Goal: Information Seeking & Learning: Learn about a topic

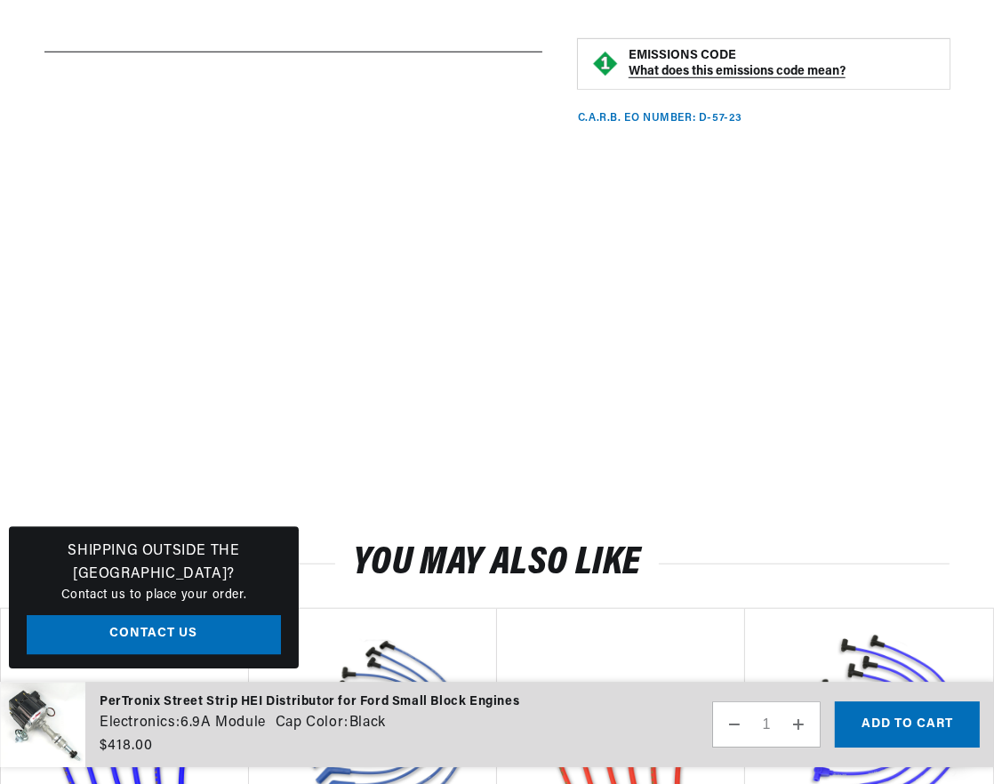
scroll to position [1408, 0]
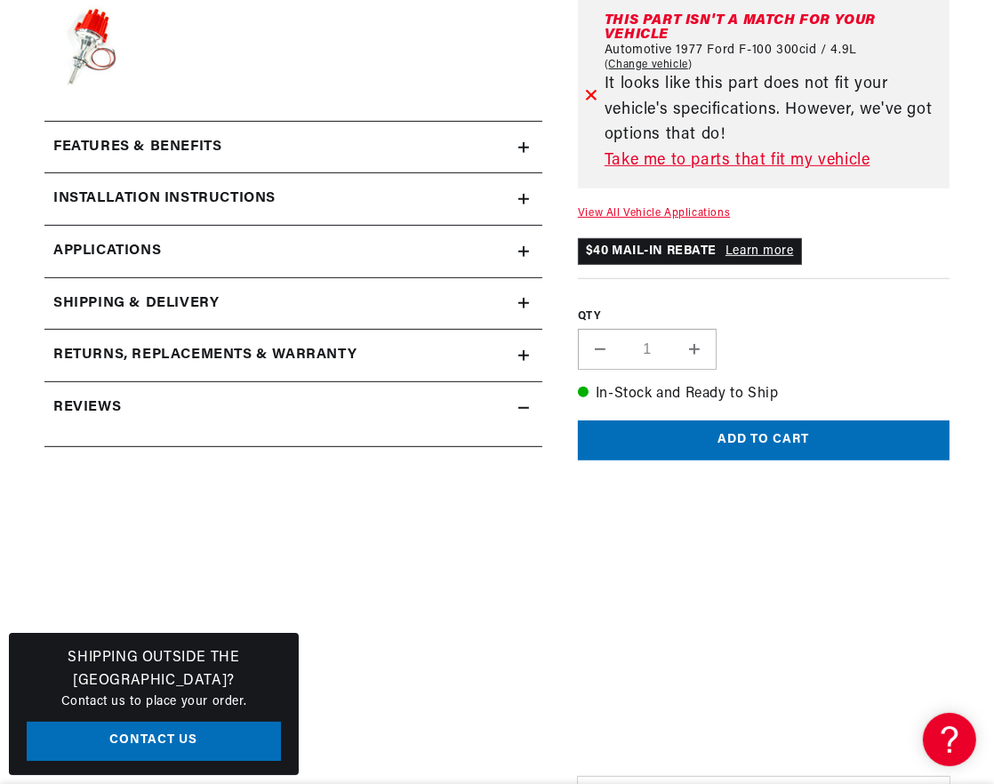
click at [433, 159] on div "Features & Benefits" at bounding box center [281, 147] width 474 height 23
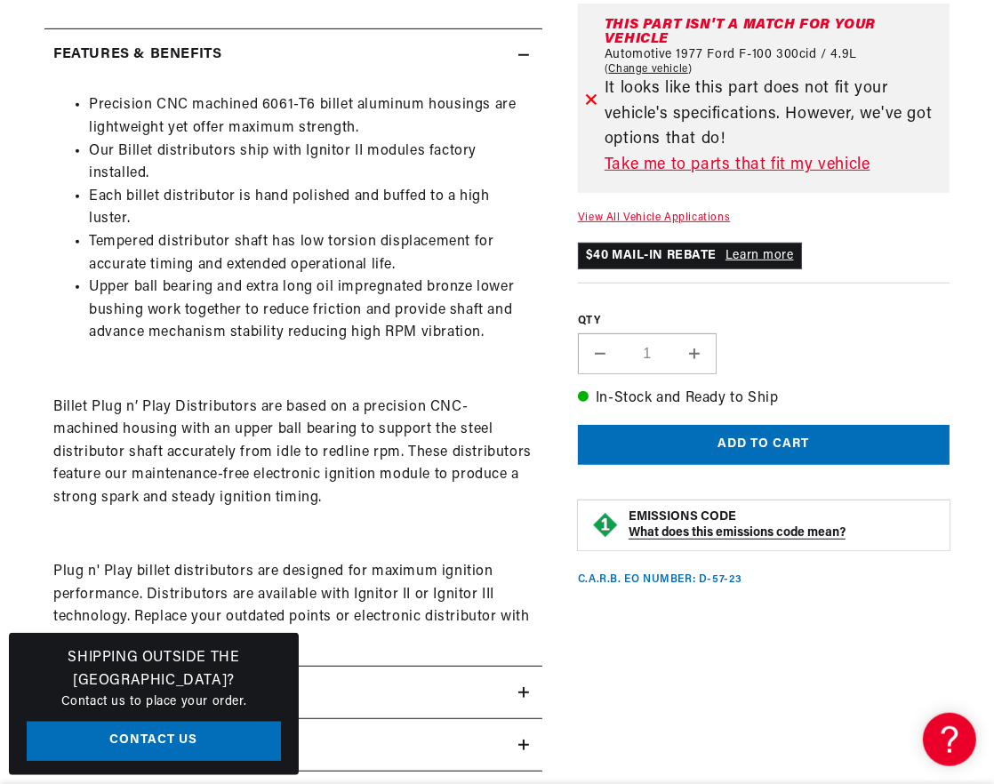
scroll to position [844, 0]
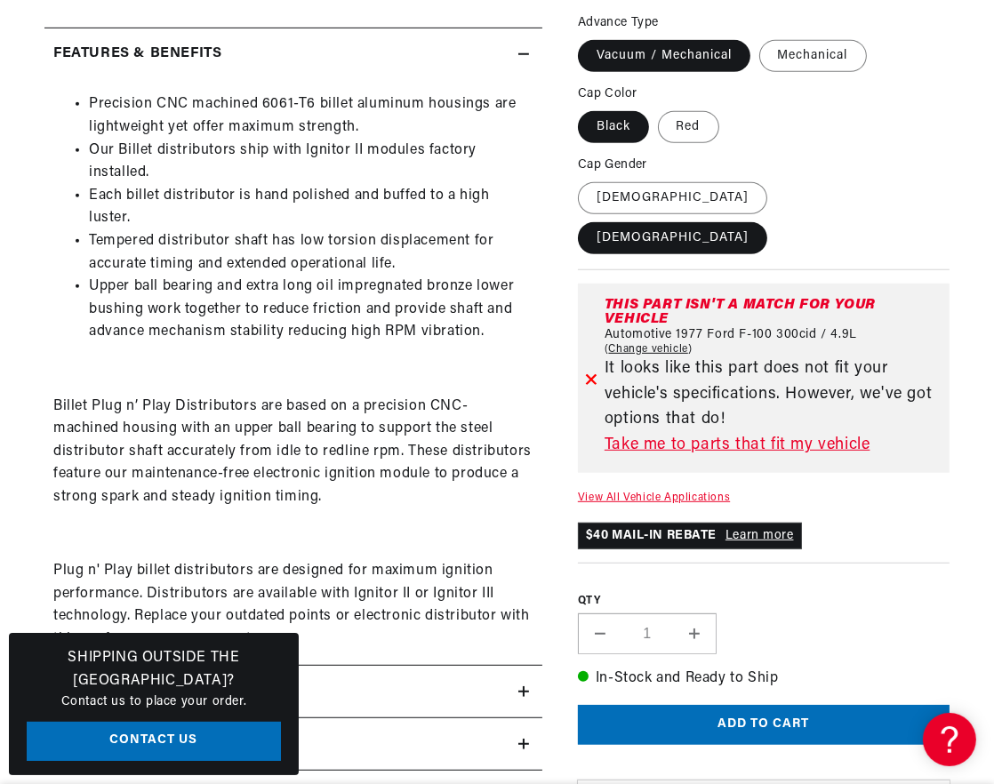
click at [191, 405] on p "Billet Plug n’ Play Distributors are based on a precision CNC-machined housing …" at bounding box center [293, 453] width 480 height 114
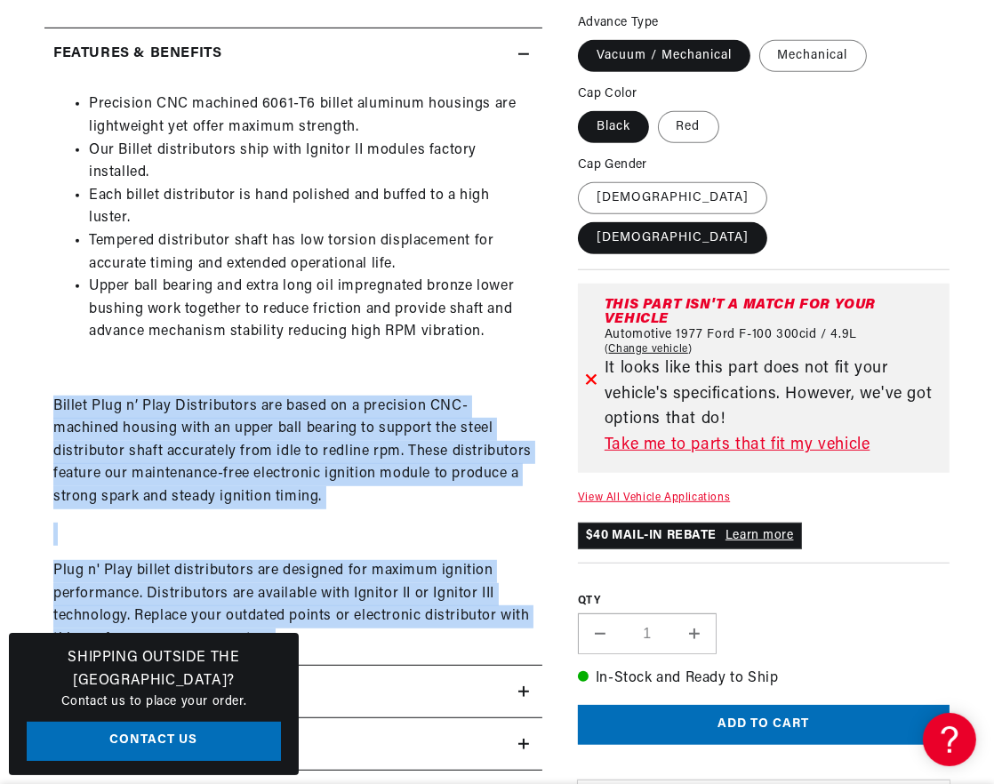
drag, startPoint x: 54, startPoint y: 404, endPoint x: 316, endPoint y: 646, distance: 356.0
click at [316, 646] on div "Precision CNC machined 6061-T6 billet aluminum housings are lightweight yet off…" at bounding box center [293, 371] width 498 height 557
copy div "Billet Plug n’ Play Distributors are based on a precision CNC-machined housing …"
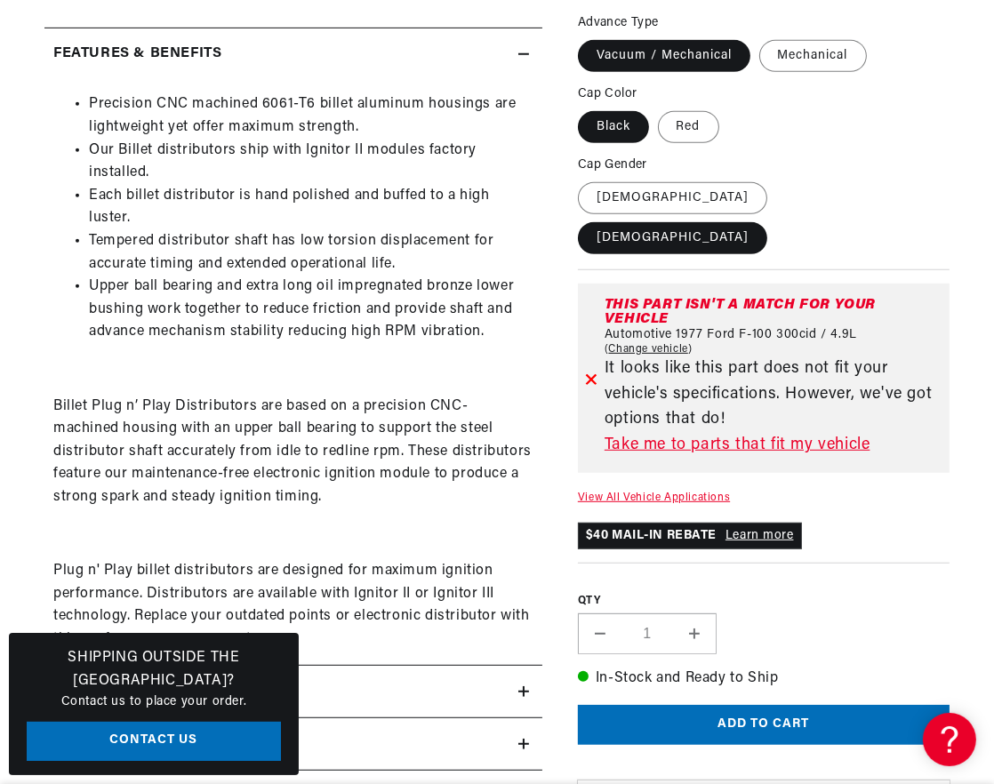
click at [17, 410] on section "PerTronix Billet Distributor for Mopar 273-360 Engines (Ignitor II) PerTronix B…" at bounding box center [497, 327] width 994 height 1844
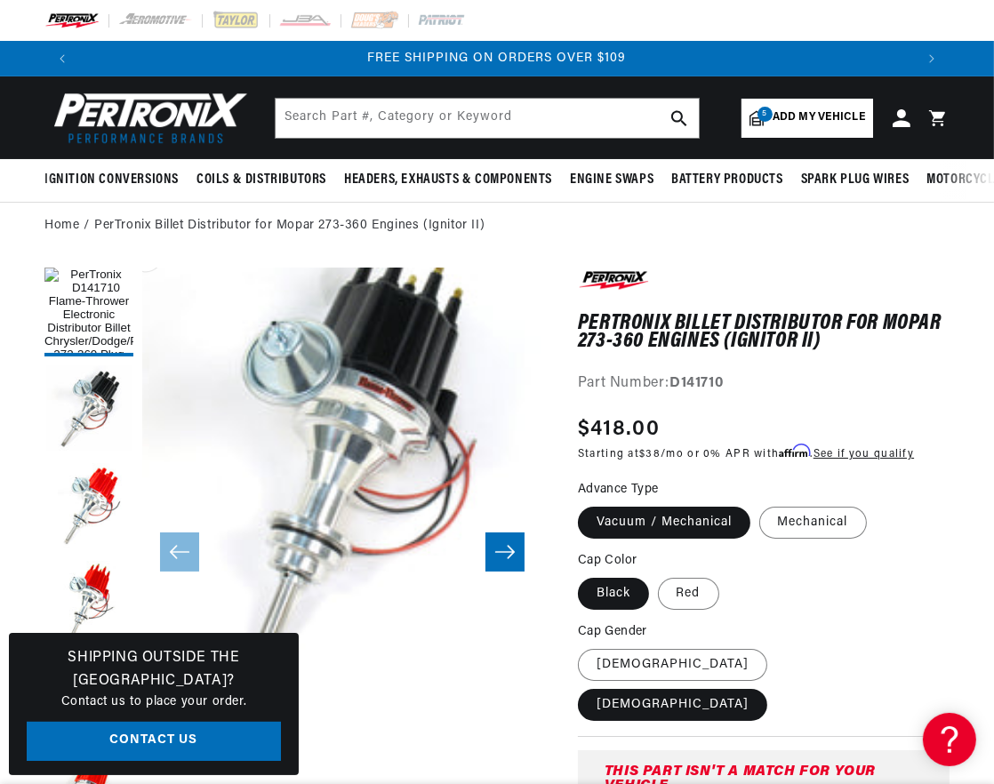
scroll to position [0, 1667]
